Goal: Find specific page/section: Find specific page/section

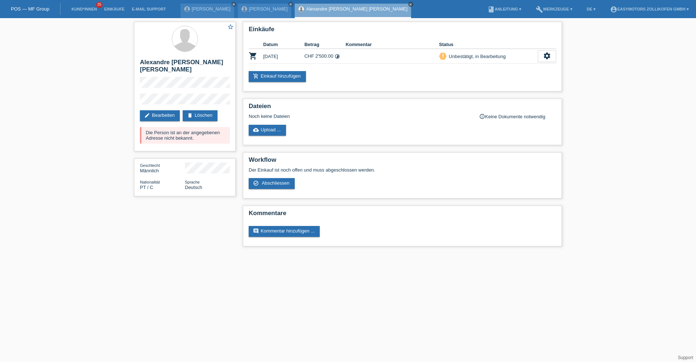
click at [409, 3] on icon "close" at bounding box center [411, 5] width 4 height 4
click at [289, 5] on icon "close" at bounding box center [291, 5] width 4 height 4
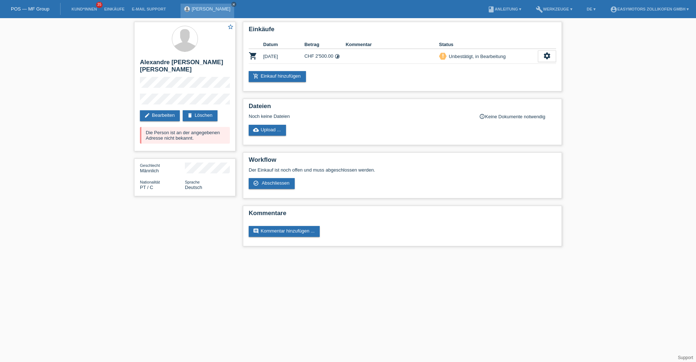
click at [232, 4] on icon "close" at bounding box center [234, 5] width 4 height 4
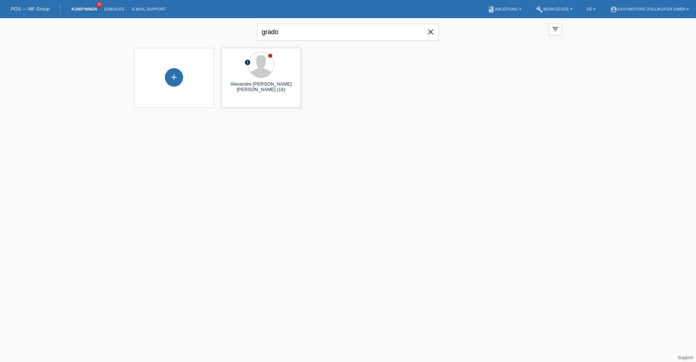
click at [432, 33] on icon "close" at bounding box center [430, 32] width 9 height 9
click at [121, 7] on link "Einkäufe" at bounding box center [114, 9] width 28 height 4
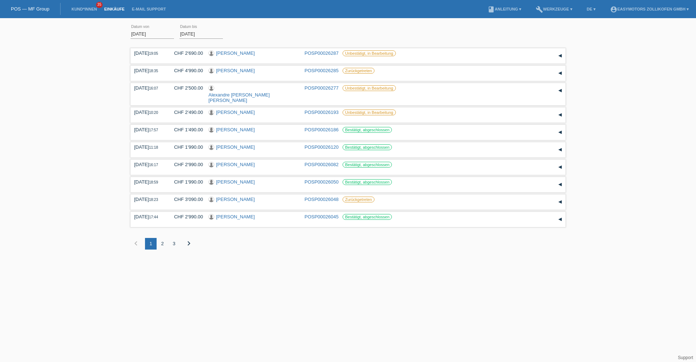
click at [161, 238] on div "2" at bounding box center [163, 244] width 12 height 12
